Goal: Task Accomplishment & Management: Manage account settings

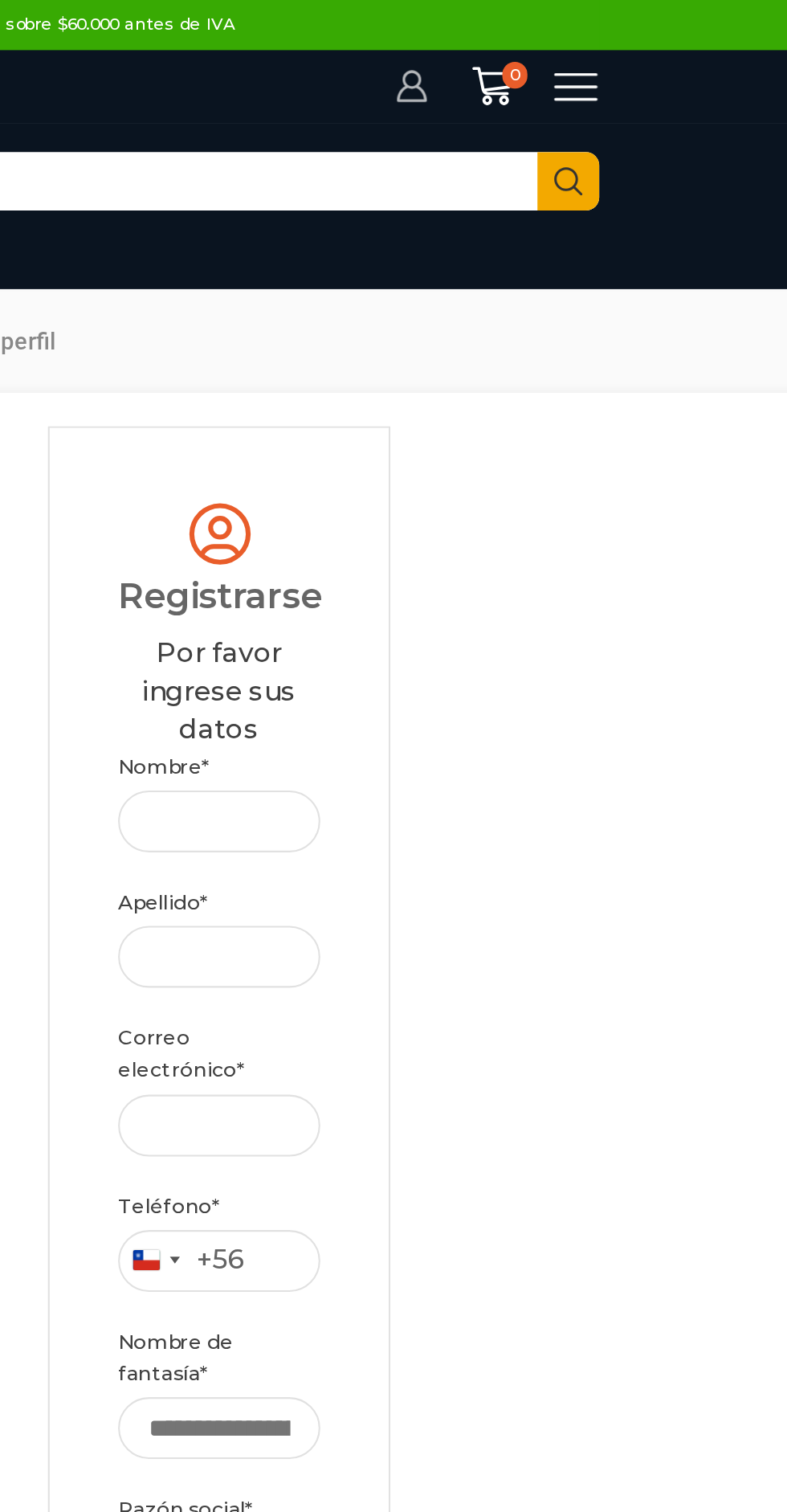
click at [586, 39] on icon at bounding box center [593, 42] width 16 height 16
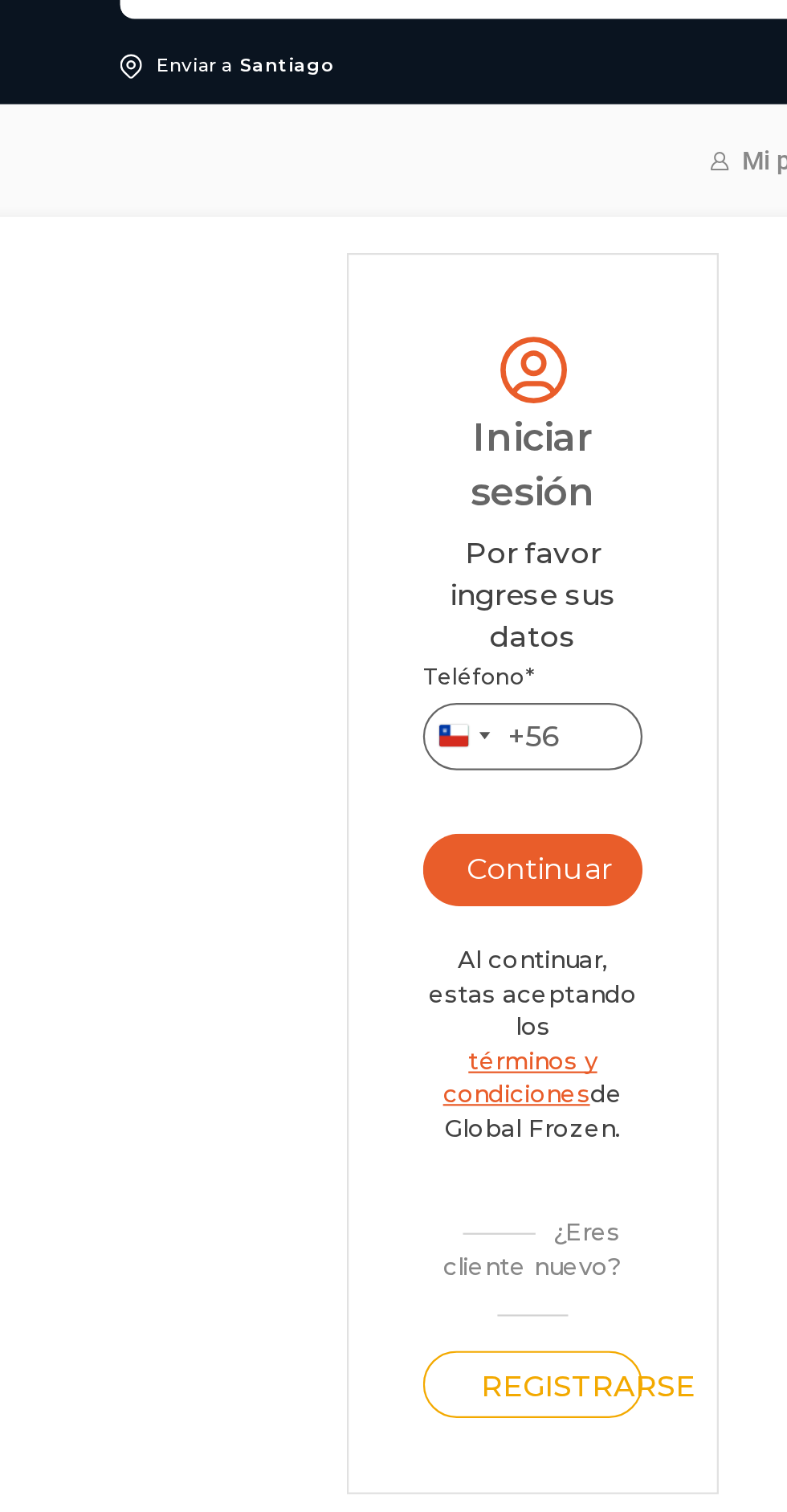
click at [308, 419] on input "Teléfono *" at bounding box center [287, 419] width 97 height 29
type input "*********"
click at [319, 469] on button "Continuar" at bounding box center [287, 478] width 97 height 32
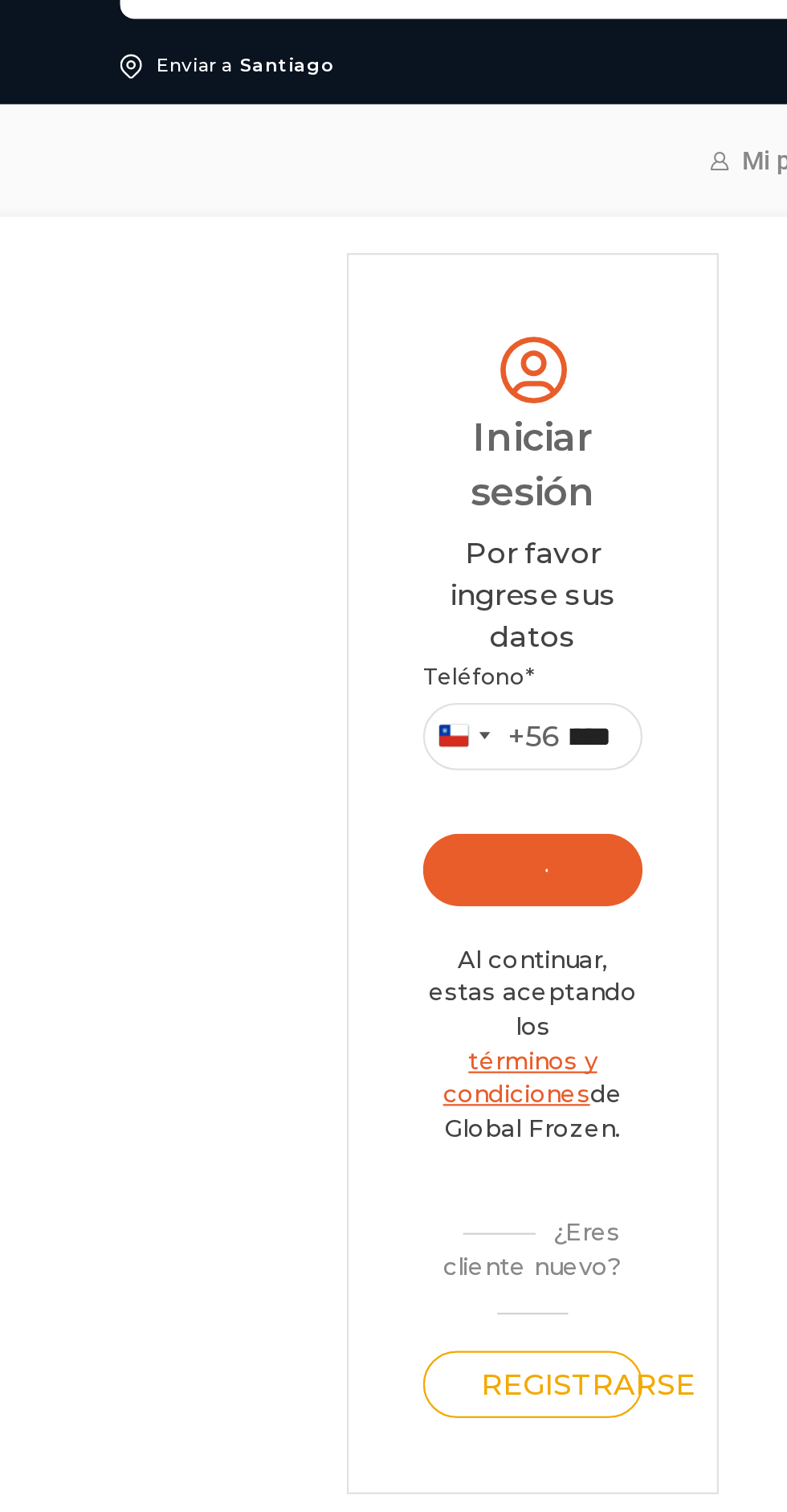
scroll to position [0, 0]
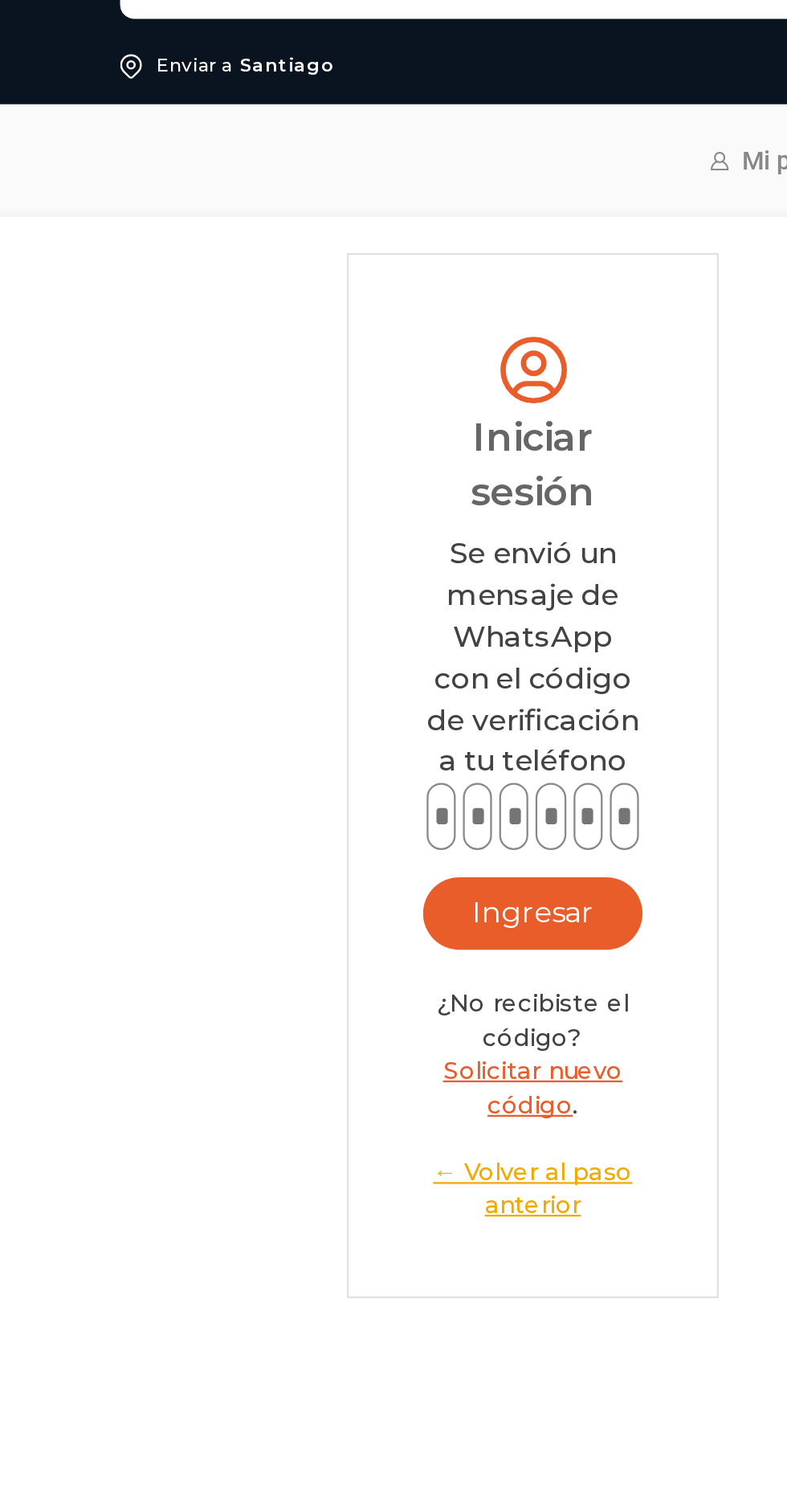
click at [246, 451] on input "text" at bounding box center [247, 453] width 12 height 29
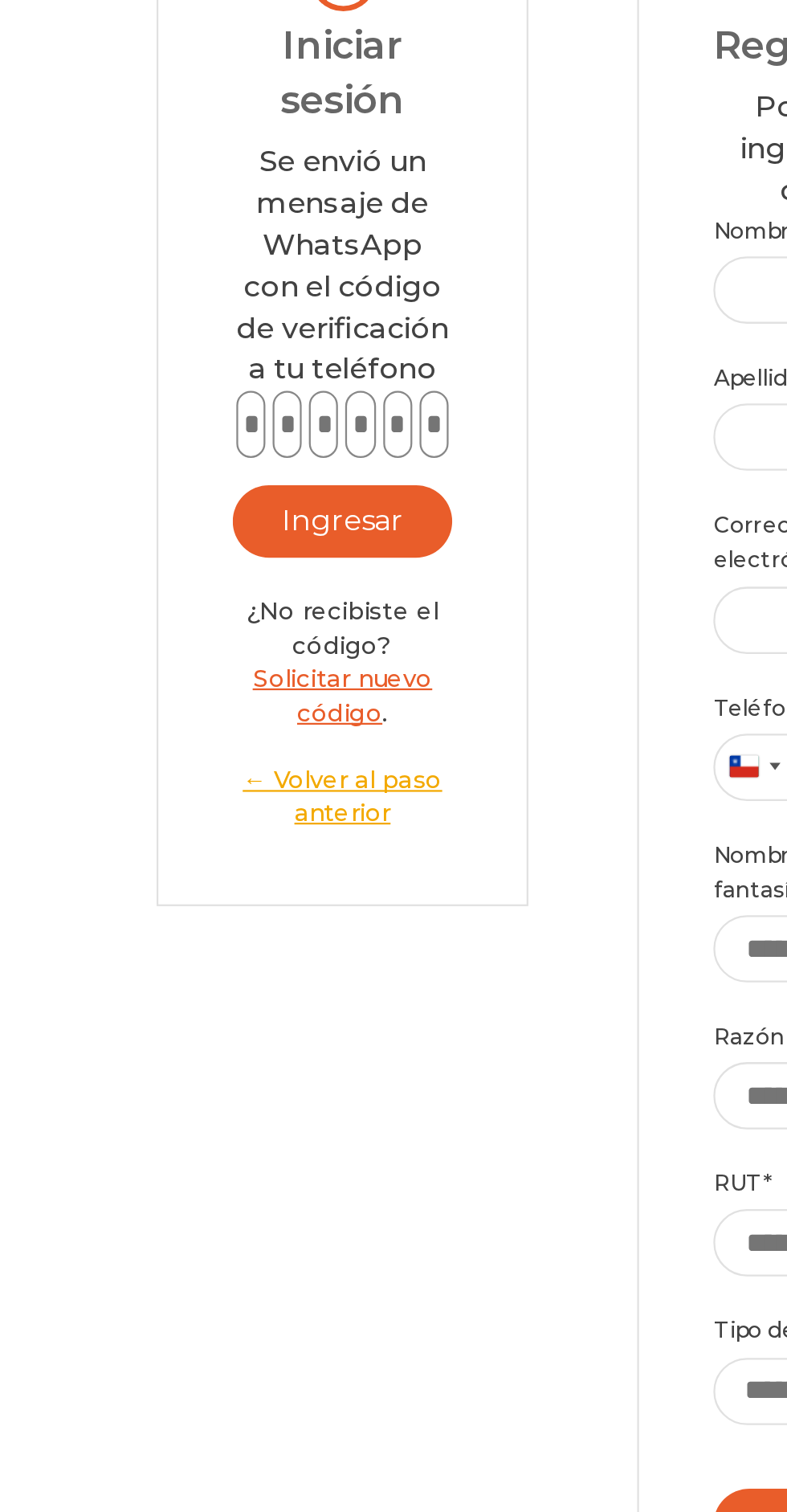
type input "*"
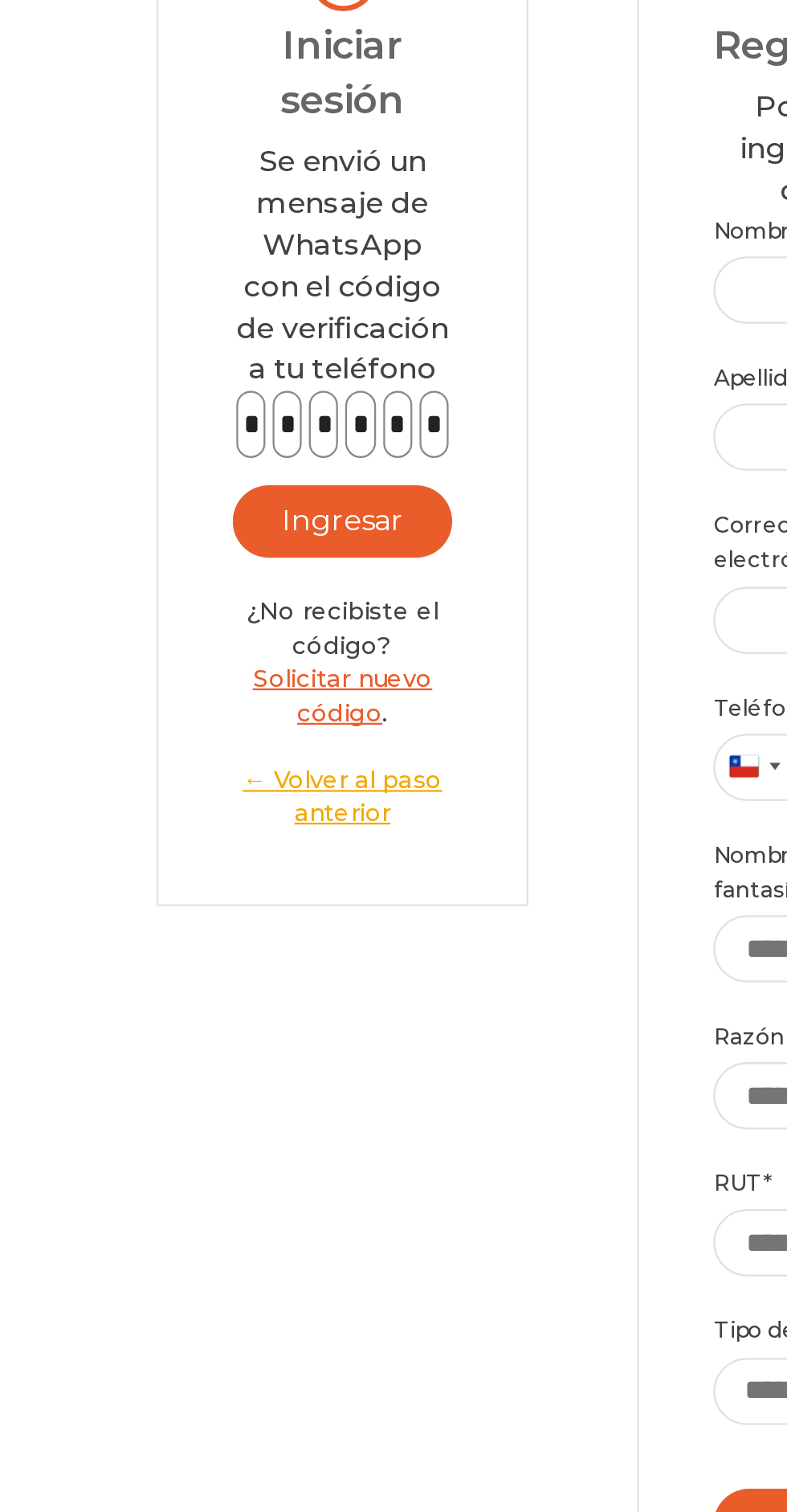
type input "*"
click at [281, 485] on button "Ingresar" at bounding box center [287, 497] width 97 height 32
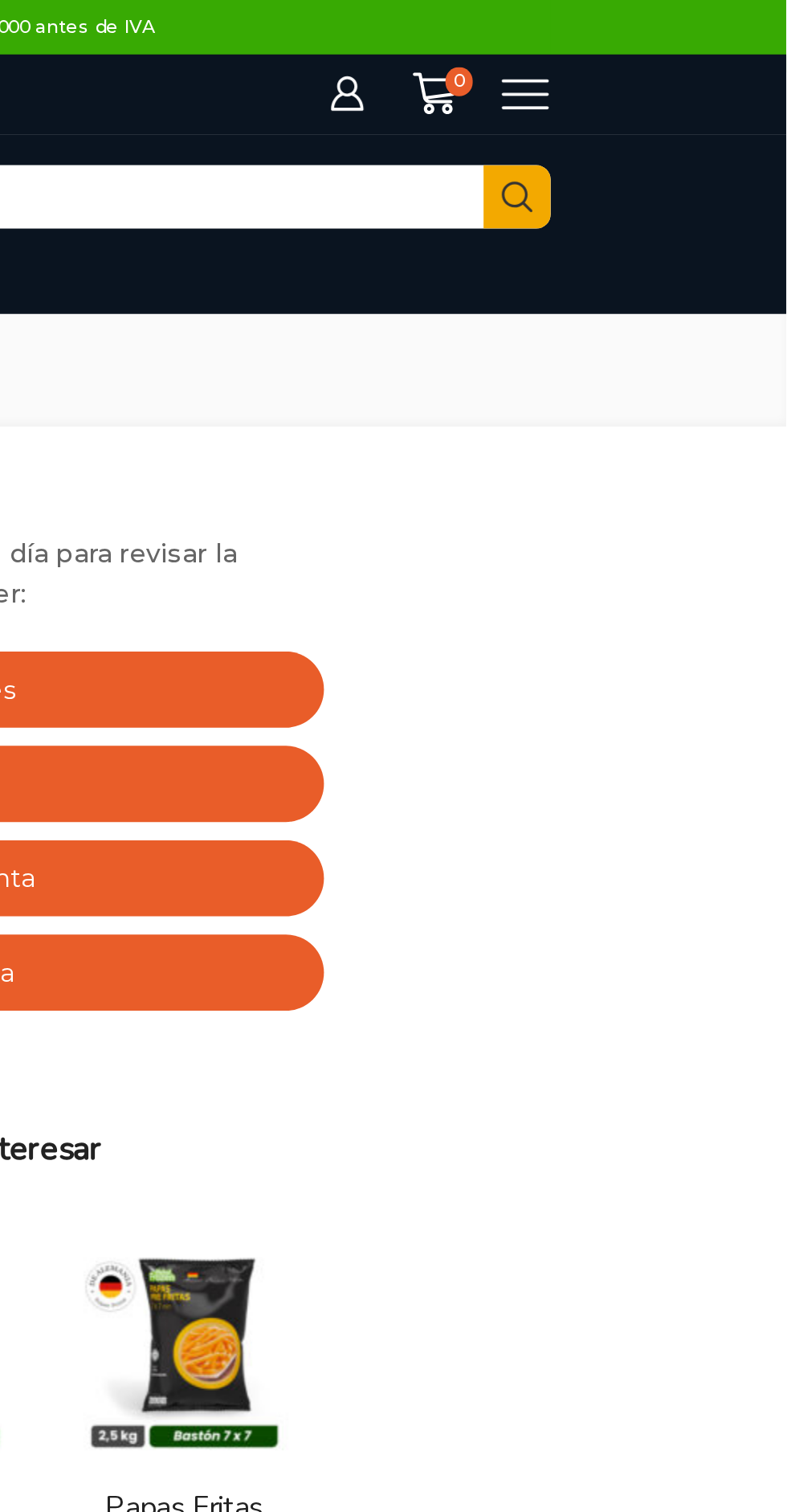
click at [673, 40] on icon at bounding box center [671, 42] width 21 height 21
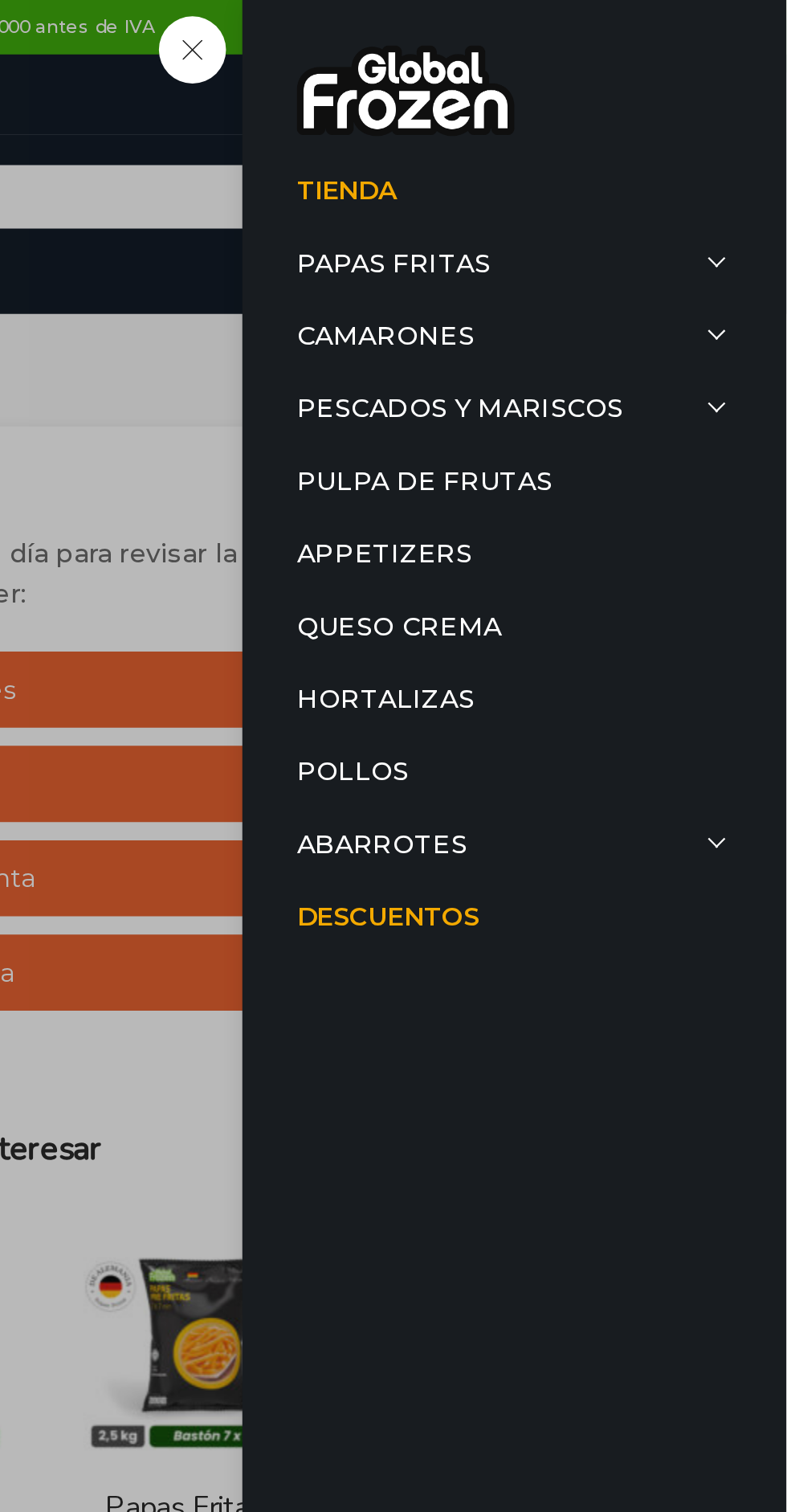
click at [661, 53] on div "Tienda Papas Fritas Papas Bastón Papas Especiales Camarones Camarones Crudos Pe…" at bounding box center [671, 42] width 21 height 21
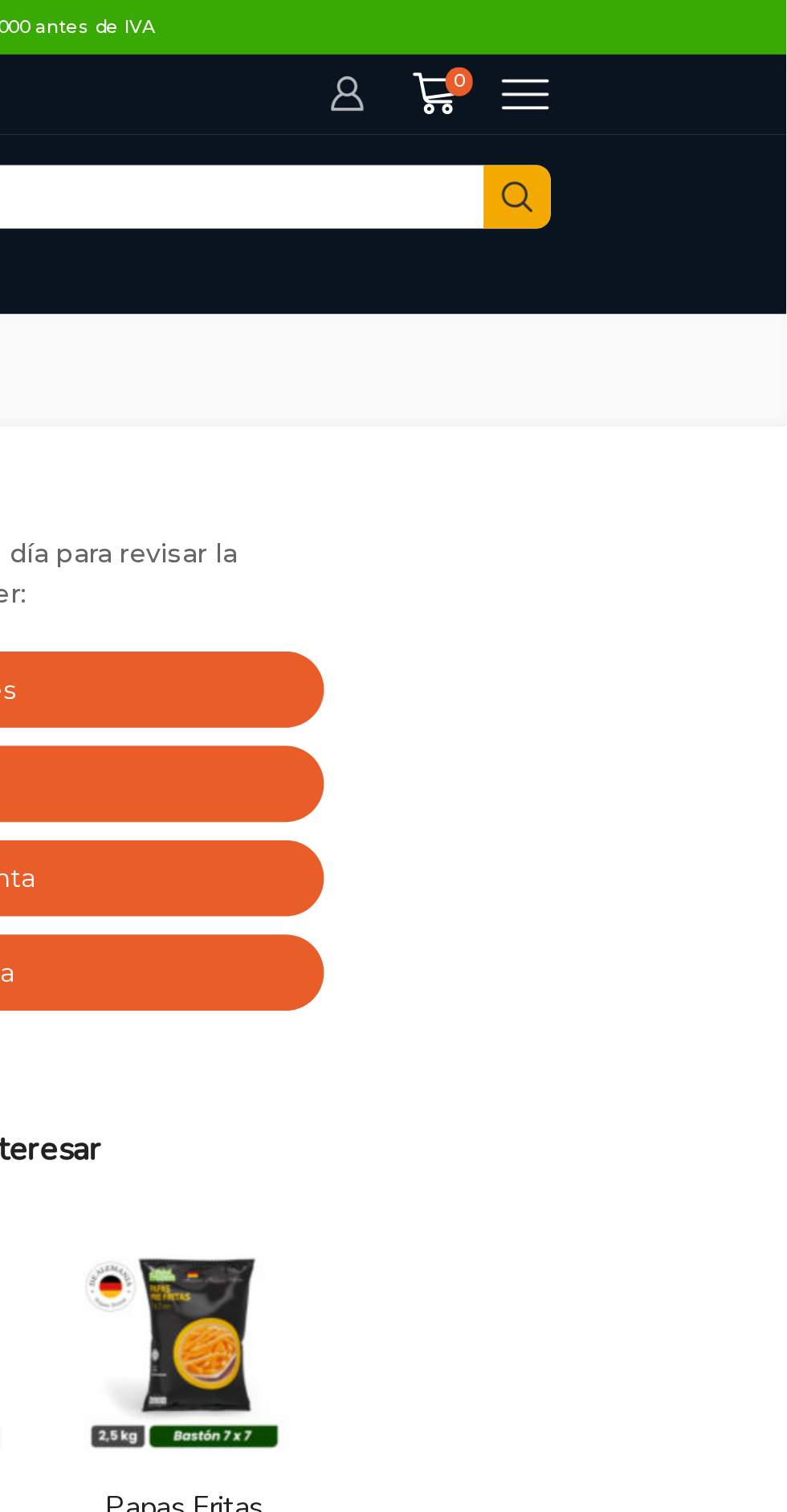
click at [591, 45] on icon at bounding box center [593, 42] width 16 height 16
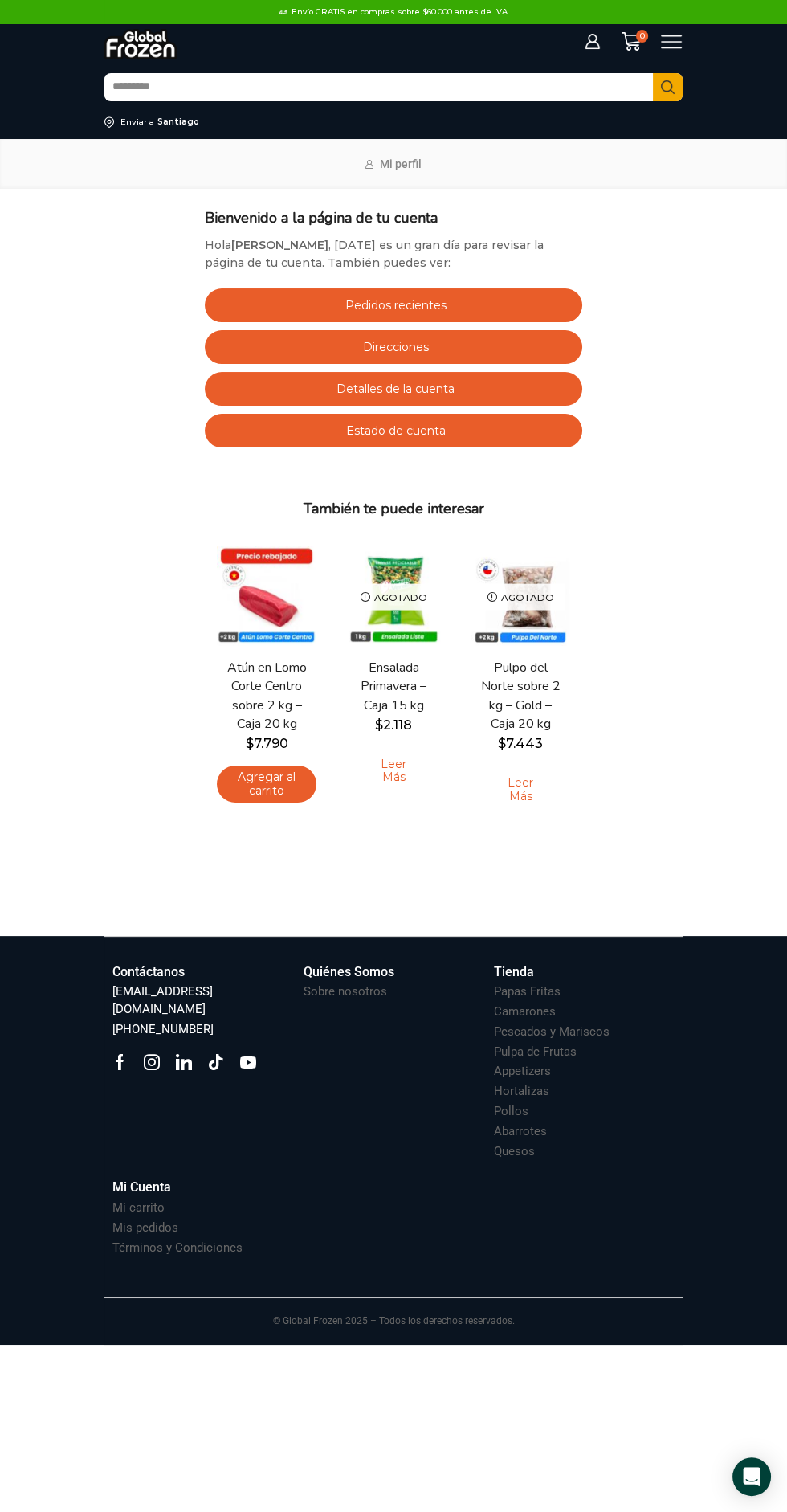
click at [322, 439] on link "Estado de cuenta" at bounding box center [394, 431] width 377 height 34
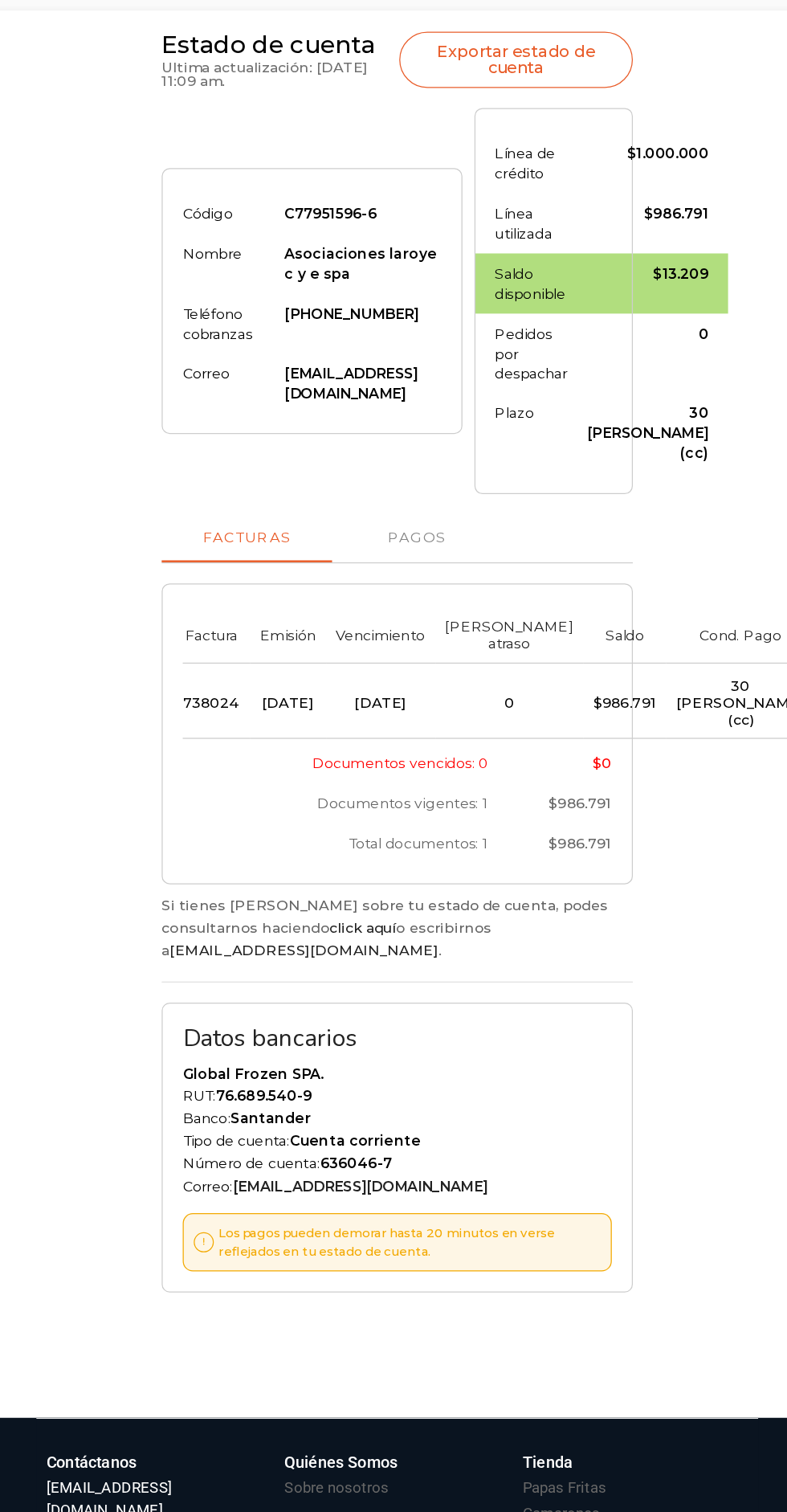
scroll to position [3, 0]
